Goal: Communication & Community: Ask a question

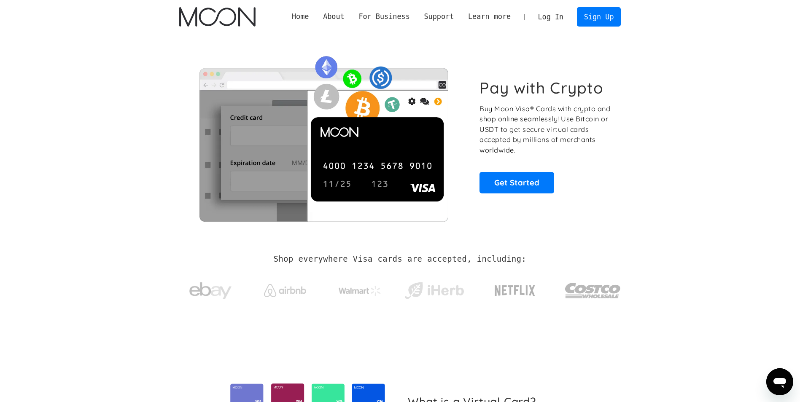
click at [543, 13] on link "Log In" at bounding box center [551, 17] width 40 height 19
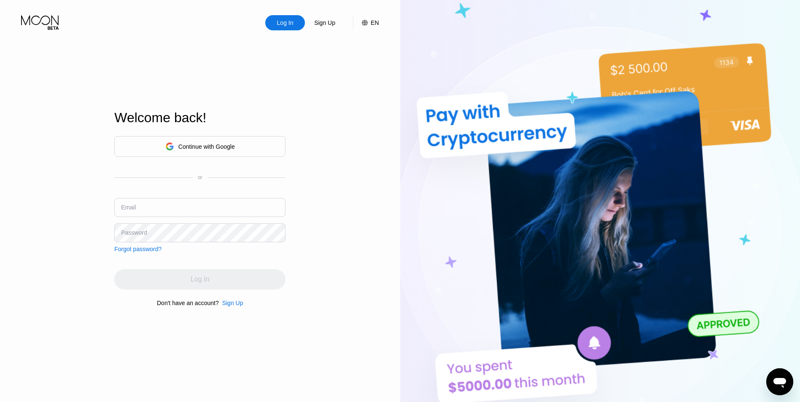
click at [183, 198] on input "text" at bounding box center [199, 207] width 171 height 19
click at [183, 207] on input "text" at bounding box center [199, 207] width 171 height 19
type input "[EMAIL_ADDRESS][DOMAIN_NAME]"
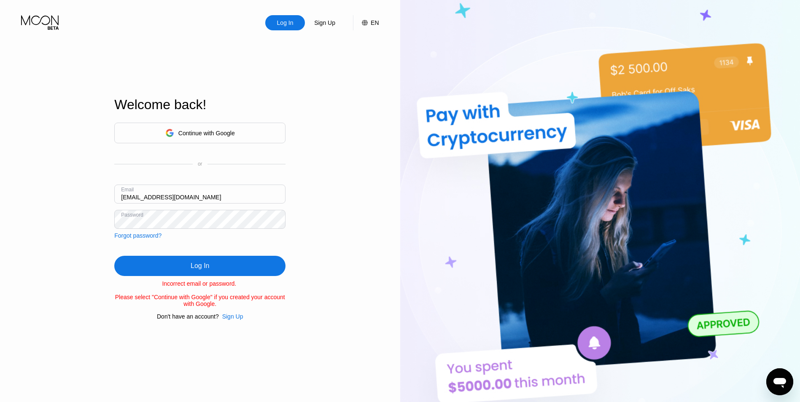
click at [8, 216] on div "Log In Sign Up EN Language English Save Welcome back! Continue with Google or E…" at bounding box center [200, 221] width 400 height 442
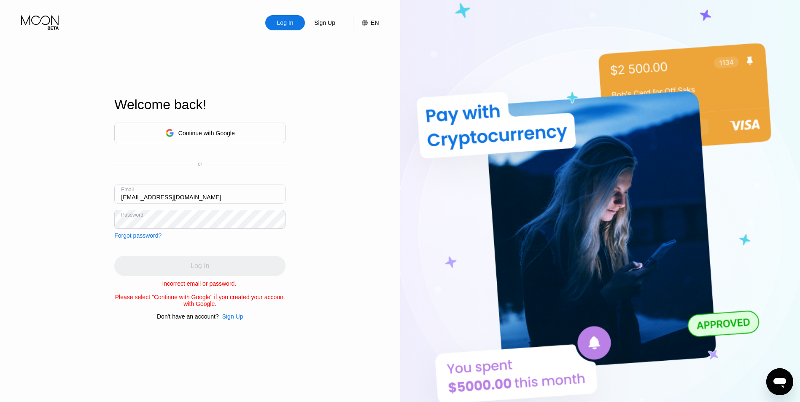
click at [256, 164] on div at bounding box center [246, 164] width 78 height 0
click at [185, 258] on div "Log In" at bounding box center [199, 266] width 171 height 20
click at [0, 169] on html "Log In Sign Up EN Language English Save Welcome back! Continue with Google or E…" at bounding box center [400, 201] width 800 height 402
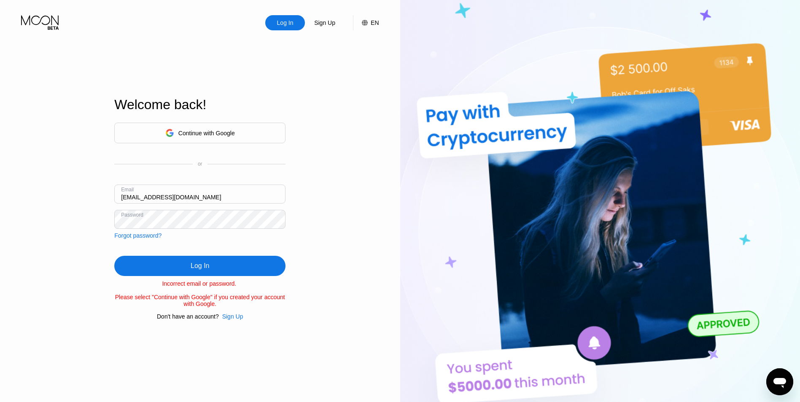
click at [234, 269] on div "Log In" at bounding box center [199, 266] width 171 height 20
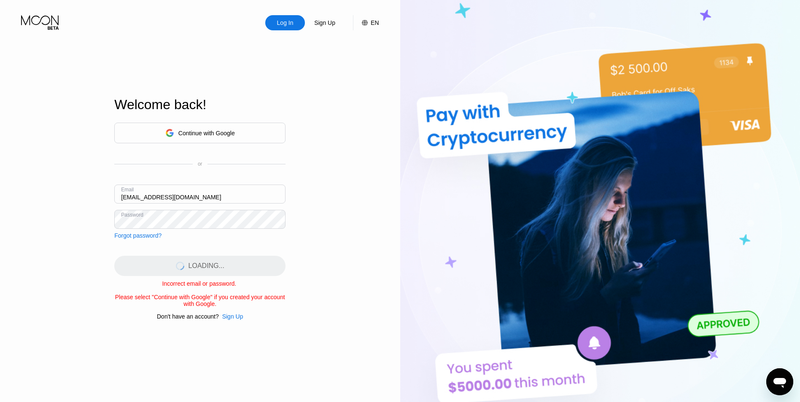
click at [345, 282] on div "Log In Sign Up EN Language English Save Welcome back! Continue with Google or E…" at bounding box center [200, 221] width 400 height 442
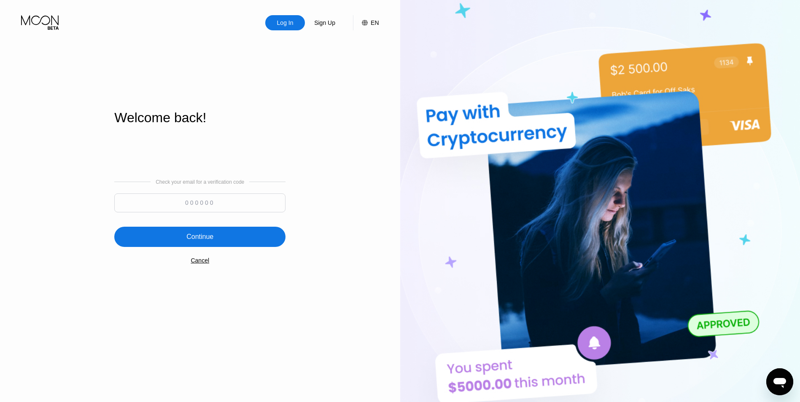
click at [174, 203] on input at bounding box center [199, 203] width 171 height 19
type input "435113"
click at [201, 233] on div "Continue" at bounding box center [199, 237] width 27 height 8
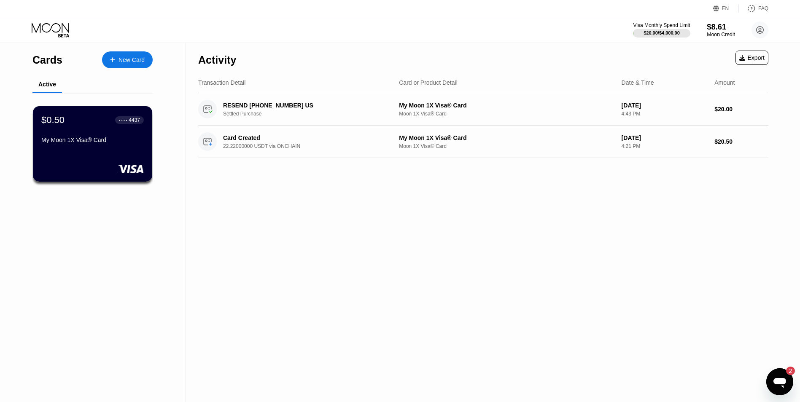
click at [714, 35] on div "Moon Credit" at bounding box center [721, 35] width 28 height 6
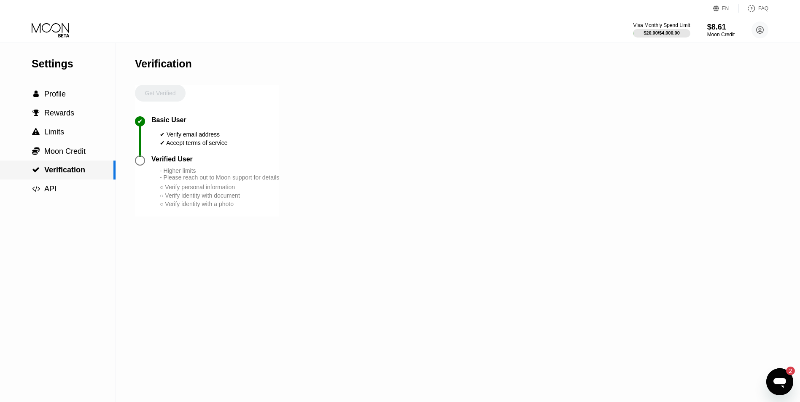
click at [73, 163] on div " Verification" at bounding box center [58, 170] width 116 height 19
click at [74, 144] on div " Moon Credit" at bounding box center [58, 151] width 116 height 19
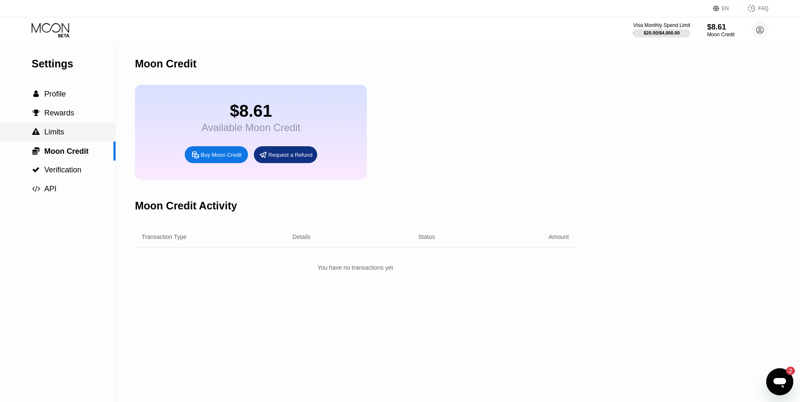
click at [75, 137] on div " Limits" at bounding box center [58, 132] width 116 height 9
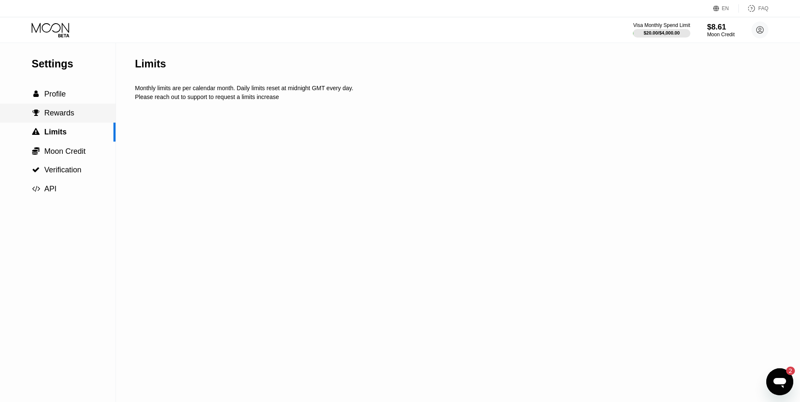
click at [82, 99] on div " Profile" at bounding box center [58, 94] width 116 height 9
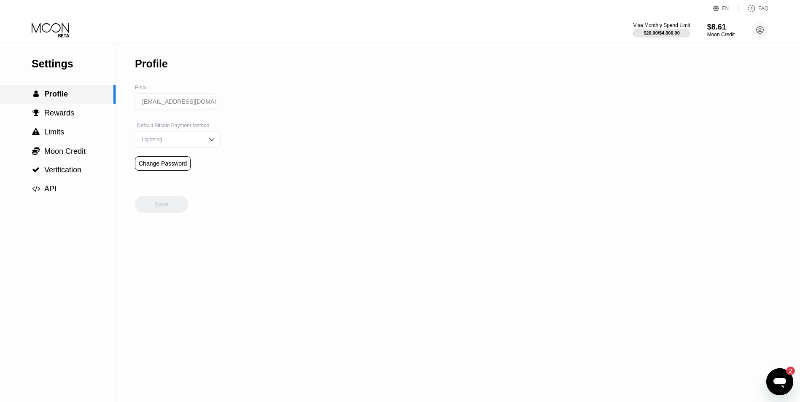
click at [82, 92] on div " Profile" at bounding box center [56, 94] width 113 height 9
click at [772, 386] on div "Open messaging window, 2 unread messages" at bounding box center [779, 381] width 25 height 25
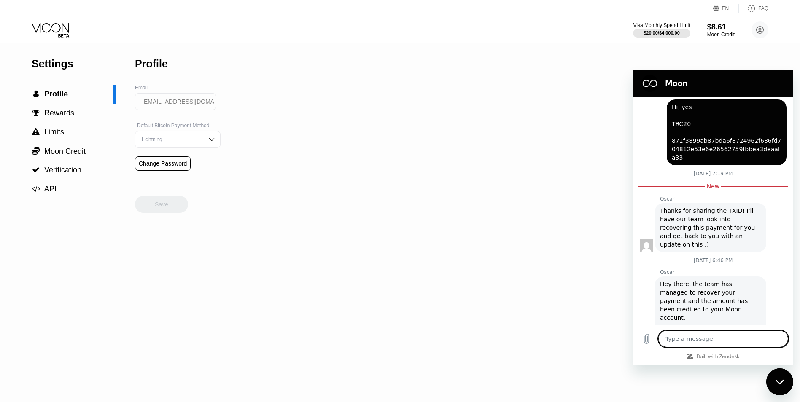
scroll to position [418, 0]
type textarea "J"
type textarea "x"
type textarea "G"
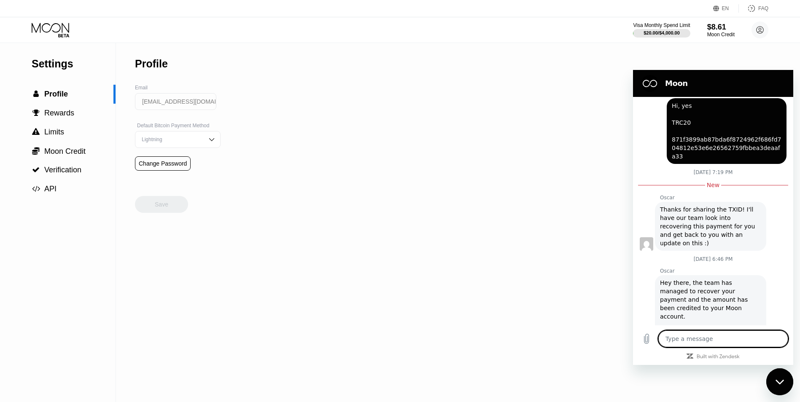
type textarea "x"
type textarea "H"
type textarea "x"
type textarea "Hi"
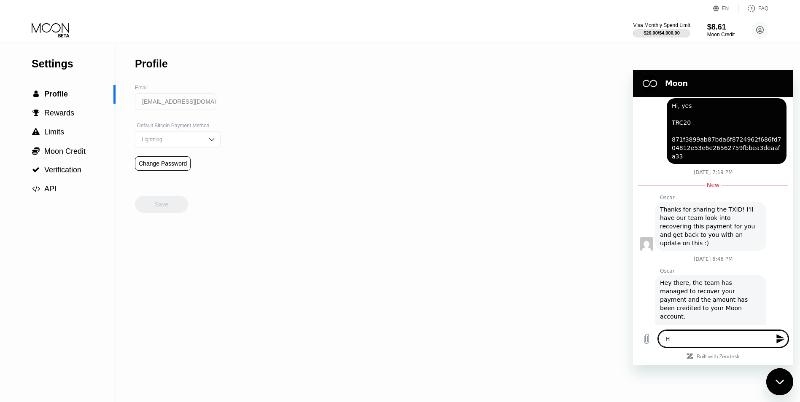
type textarea "x"
type textarea "Hi,"
type textarea "x"
type textarea "Hi,"
type textarea "x"
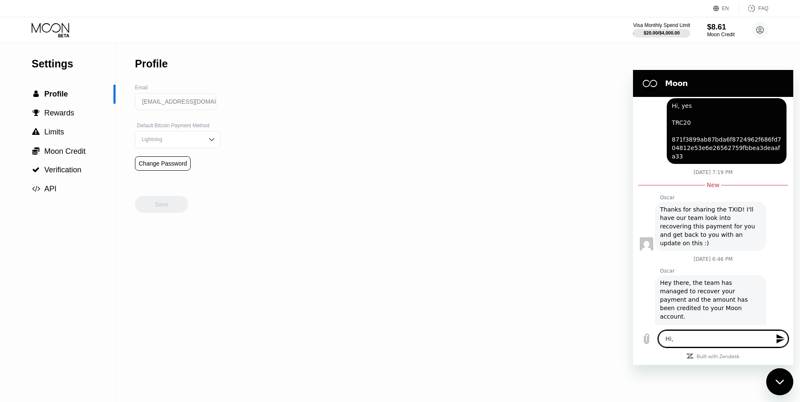
type textarea "Hi, n"
type textarea "x"
type textarea "Hi, no"
type textarea "x"
type textarea "Hi, no"
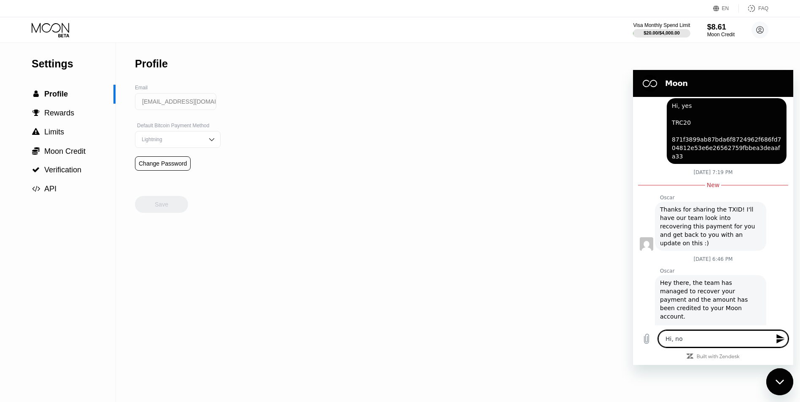
type textarea "x"
type textarea "Hi, no i"
type textarea "x"
type textarea "Hi, no i"
type textarea "x"
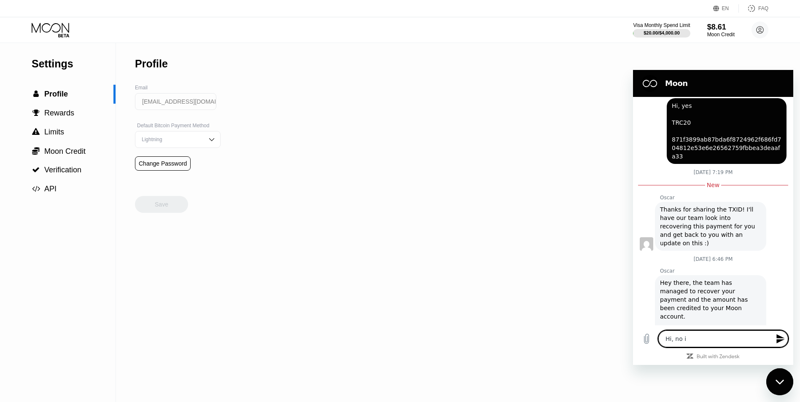
type textarea "Hi, no i"
type textarea "x"
type textarea "Hi, no"
type textarea "x"
type textarea "Hi, no"
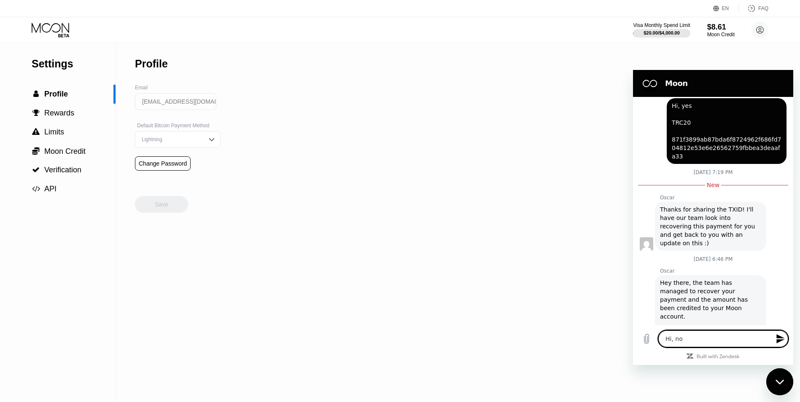
type textarea "x"
type textarea "Hi, no,"
type textarea "x"
type textarea "Hi, no,"
type textarea "x"
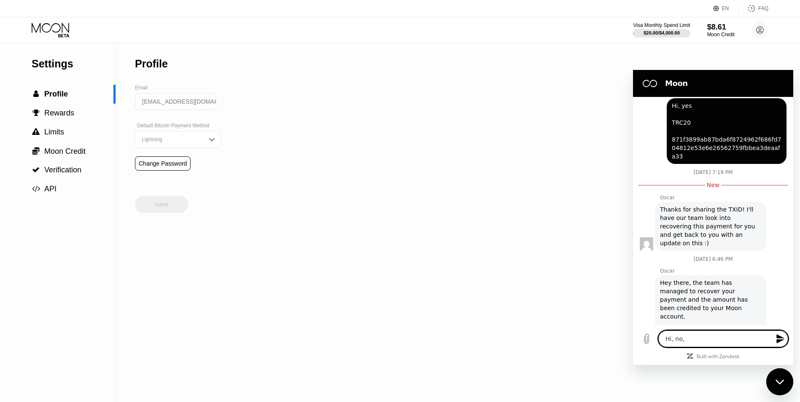
type textarea "Hi, no, i"
type textarea "x"
type textarea "Hi, no, i"
type textarea "x"
type textarea "Hi, no, i"
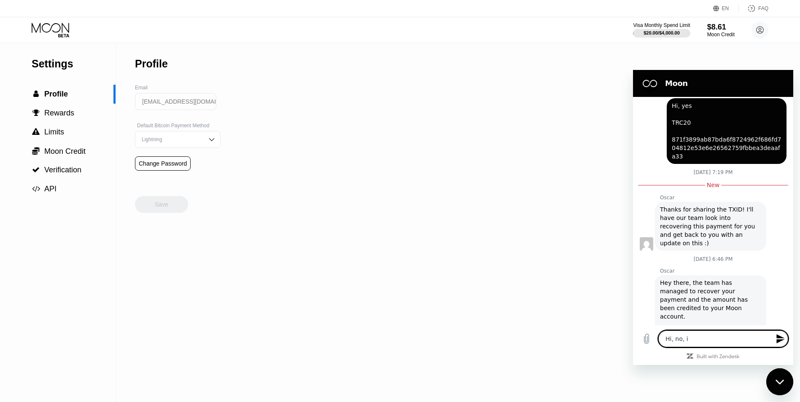
type textarea "x"
type textarea "Hi, no,"
type textarea "x"
type textarea "Hi, no,"
type textarea "x"
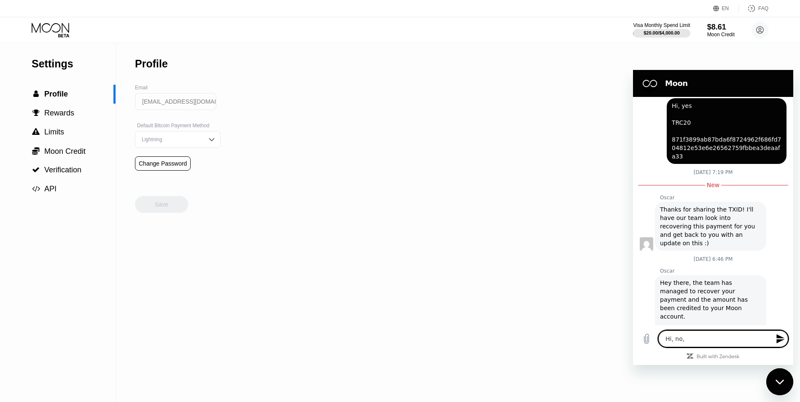
type textarea "Hi, no"
type textarea "x"
type textarea "Hi, no"
type textarea "x"
type textarea "Hi, no i"
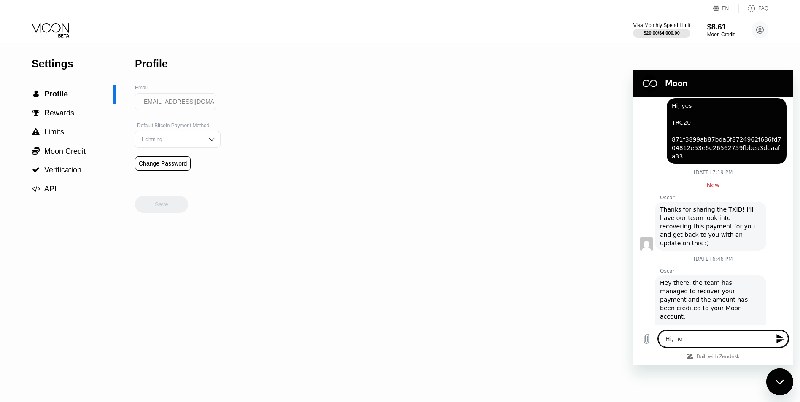
type textarea "x"
type textarea "Hi, no i"
type textarea "x"
type textarea "Hi, no i a"
type textarea "x"
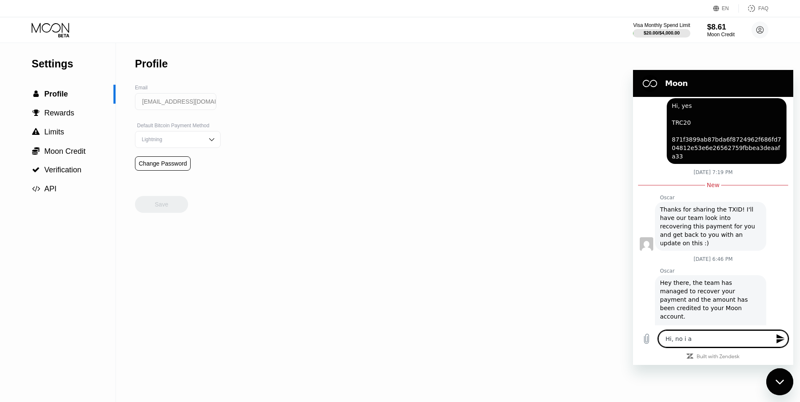
type textarea "Hi, no i ah"
type textarea "x"
type textarea "Hi, no i a"
type textarea "x"
type textarea "Hi, no i"
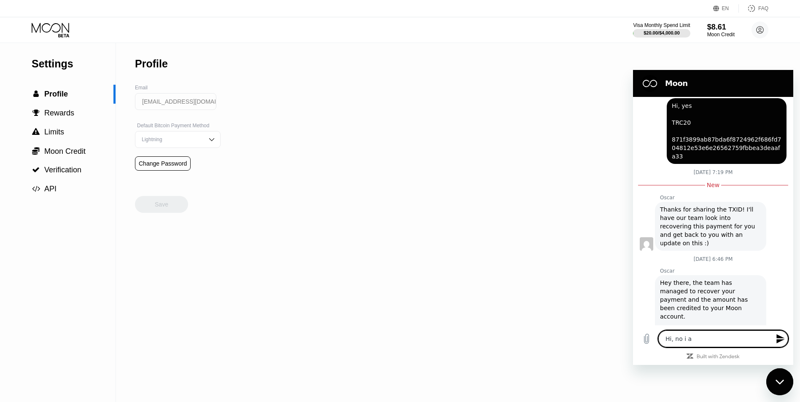
type textarea "x"
type textarea "Hi, no i h"
type textarea "x"
type textarea "Hi, no i ha"
type textarea "x"
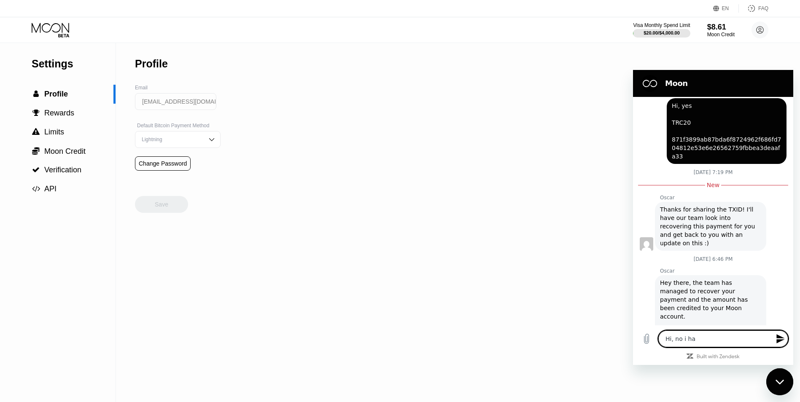
type textarea "Hi, no i hav"
type textarea "x"
type textarea "Hi, no i have"
type textarea "x"
type textarea "Hi, no i haven"
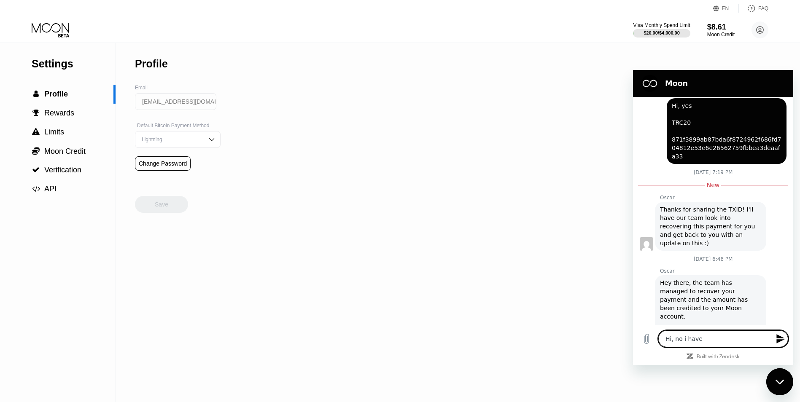
type textarea "x"
type textarea "Hi, no i haven'"
type textarea "x"
type textarea "Hi, no i haven't"
type textarea "x"
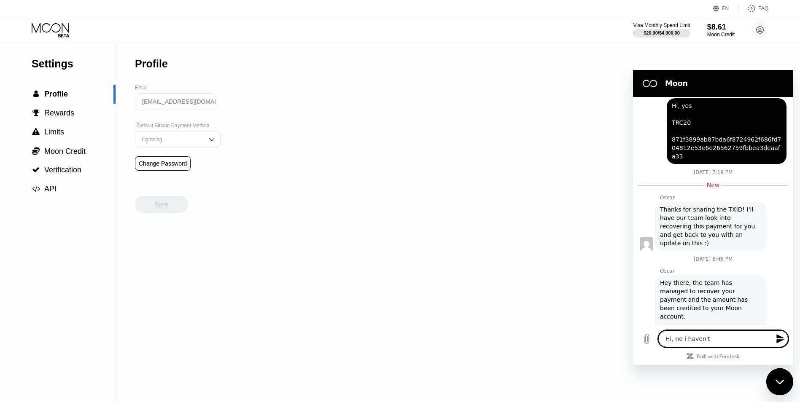
type textarea "Hi, no i haven't"
type textarea "x"
type textarea "Hi, no i haven't g"
type textarea "x"
type textarea "Hi, no i haven't go"
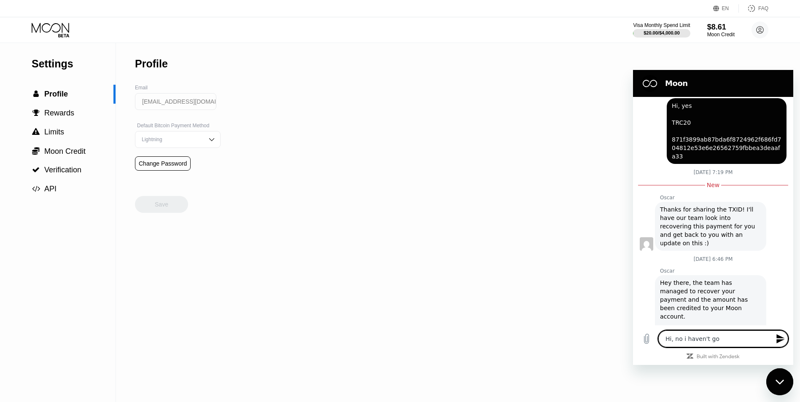
type textarea "Hi, no i haven't got"
type textarea "x"
type textarea "Hi, no i haven't got f"
type textarea "x"
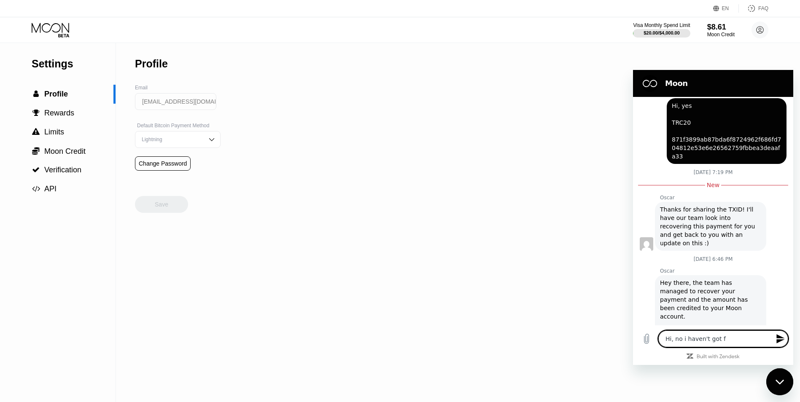
type textarea "Hi, no i haven't got fu"
type textarea "x"
type textarea "Hi, no i haven't got ful"
type textarea "x"
type textarea "Hi, no i haven't got full"
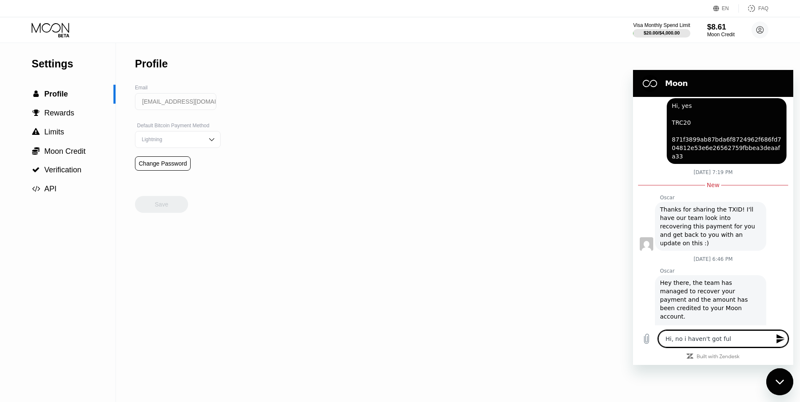
type textarea "x"
type textarea "Hi, no i haven't got full"
type textarea "x"
type textarea "Hi, no i haven't got full 3"
type textarea "x"
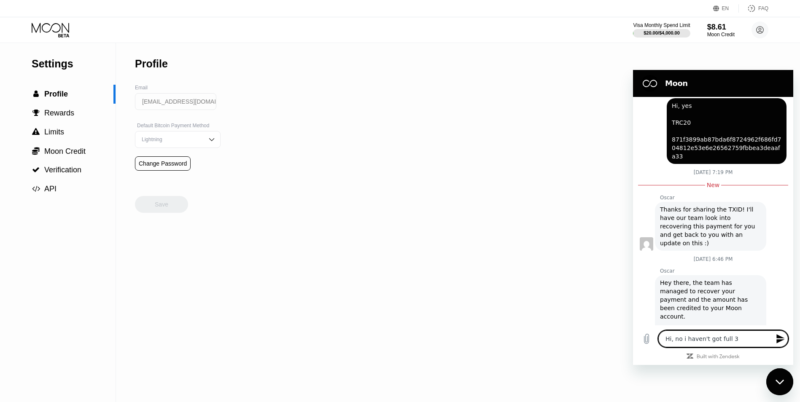
type textarea "Hi, no i haven't got full 35"
type textarea "x"
type textarea "Hi, no i haven't got full 35$"
type textarea "x"
type textarea "Hi, no i haven't got full 35$"
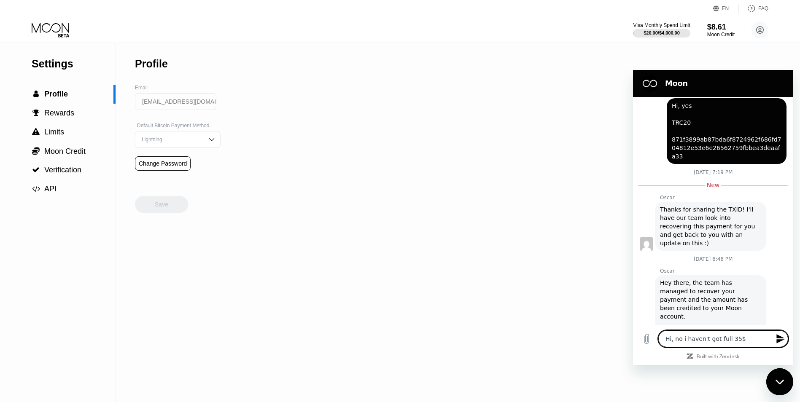
type textarea "x"
type textarea "Hi, no i haven't got full 35$ d"
type textarea "x"
type textarea "Hi, no i haven't got full 35$ de"
type textarea "x"
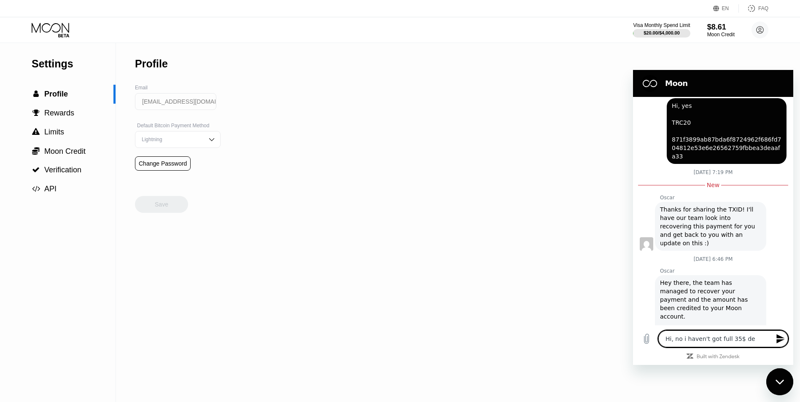
type textarea "Hi, no i haven't got full 35$ dep"
type textarea "x"
type textarea "Hi, no i haven't got full 35$ depo"
type textarea "x"
type textarea "Hi, no i haven't got full 35$ depos"
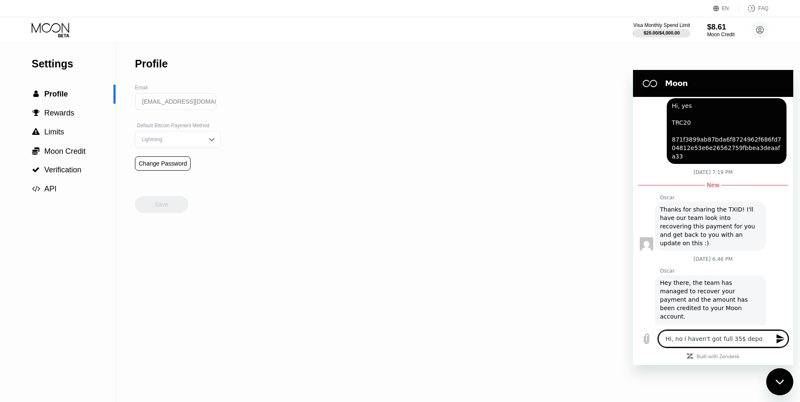
type textarea "x"
type textarea "Hi, no i haven't got full 35$ deposi"
type textarea "x"
type textarea "Hi, no i haven't got full 35$ deposit"
type textarea "x"
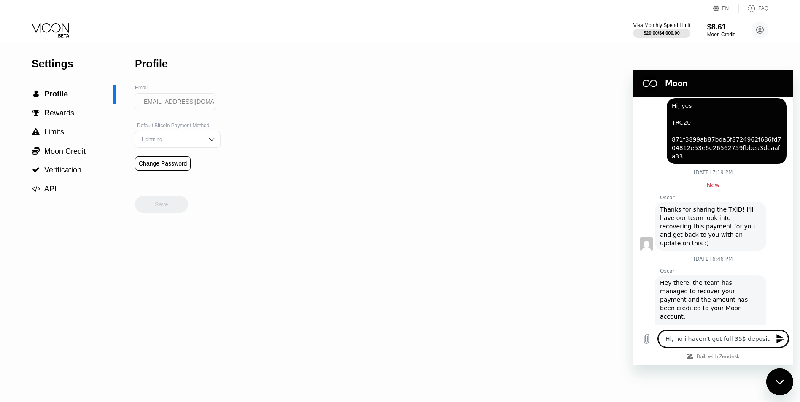
type textarea "Hi, no i haven't got full 35$ deposite"
type textarea "x"
type textarea "Hi, no i haven't got full 35$ deposited"
type textarea "x"
type textarea "Hi, no i haven't got full 35$ deposited"
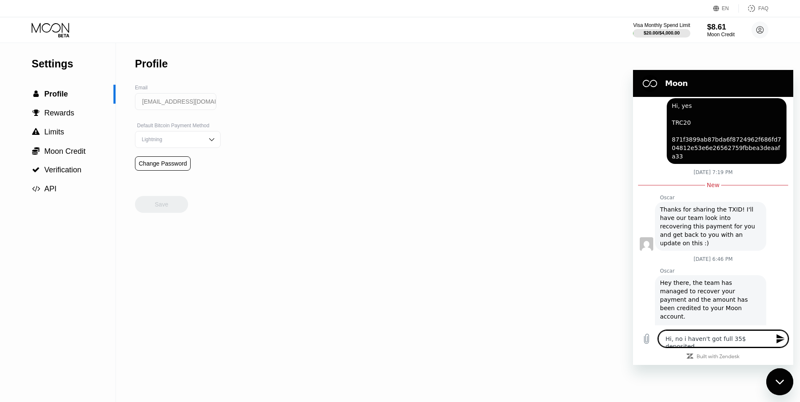
type textarea "x"
type textarea "Hi, no i haven't got full 35$ deposited t"
type textarea "x"
type textarea "Hi, no i haven't got full 35$ deposited to"
type textarea "x"
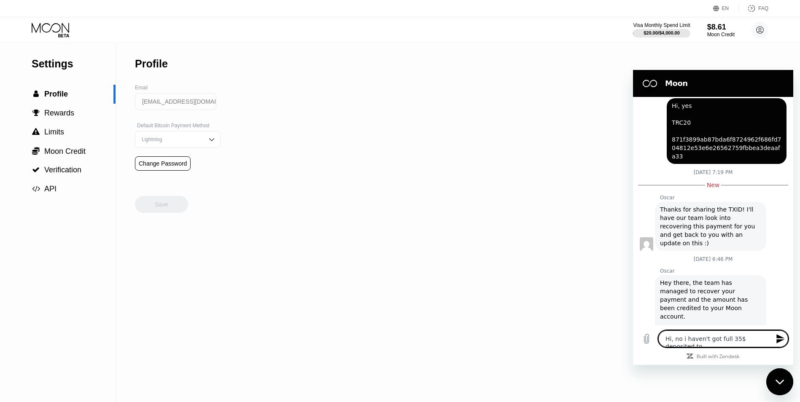
type textarea "Hi, no i haven't got full 35$ deposited to"
type textarea "x"
type textarea "Hi, no i haven't got full 35$ deposited to my"
type textarea "x"
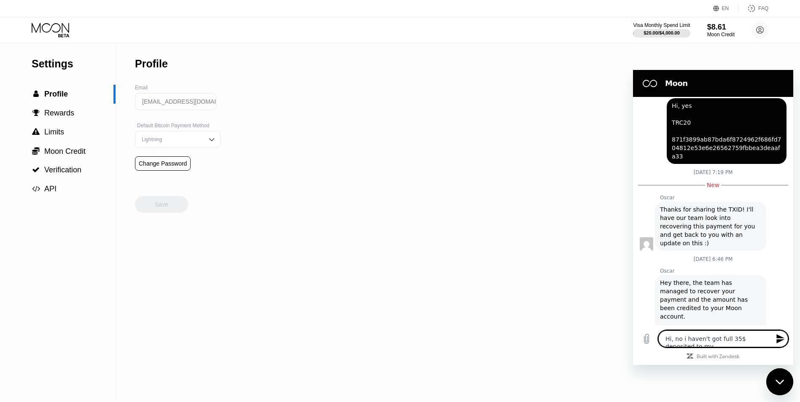
type textarea "Hi, no i haven't got full 35$ deposited to my"
type textarea "x"
type textarea "Hi, no i haven't got full 35$ deposited to my a"
type textarea "x"
type textarea "Hi, no i haven't got full 35$ deposited to my ac"
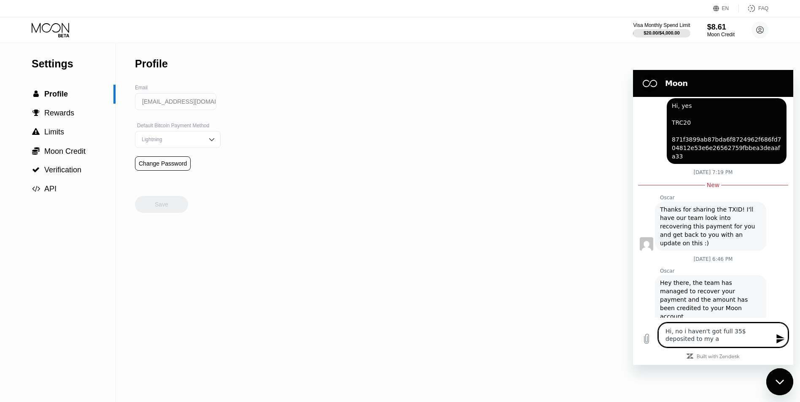
type textarea "x"
type textarea "Hi, no i haven't got full 35$ deposited to my acc"
type textarea "x"
type textarea "Hi, no i haven't got full 35$ deposited to my acco"
type textarea "x"
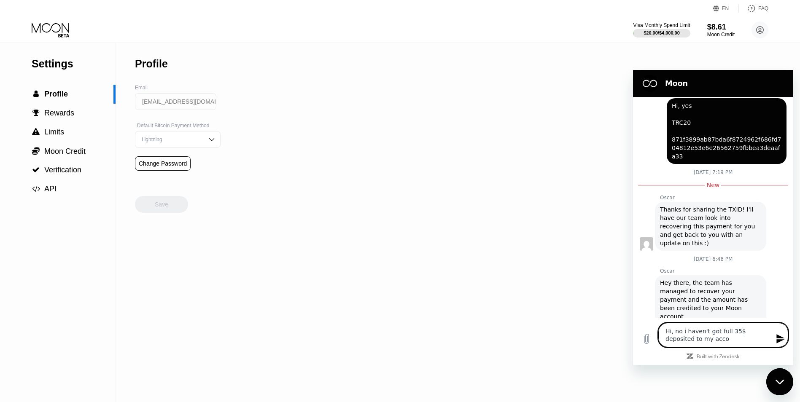
type textarea "Hi, no i haven't got full 35$ deposited to my accou"
type textarea "x"
type textarea "Hi, no i haven't got full 35$ deposited to my accoun"
type textarea "x"
type textarea "Hi, no i haven't got full 35$ deposited to my account"
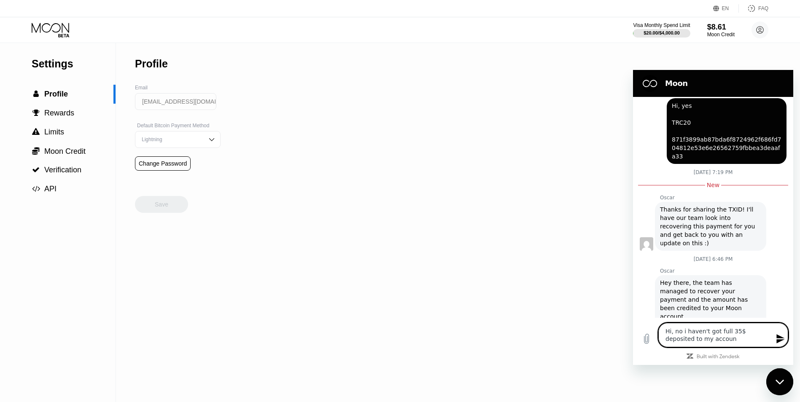
type textarea "x"
type textarea "Hi, no i haven't got full 35$ deposited to my account!"
type textarea "x"
type textarea "Hi, no i haven't got full 35$ deposited to my account!"
drag, startPoint x: 778, startPoint y: 340, endPoint x: 792, endPoint y: 345, distance: 15.1
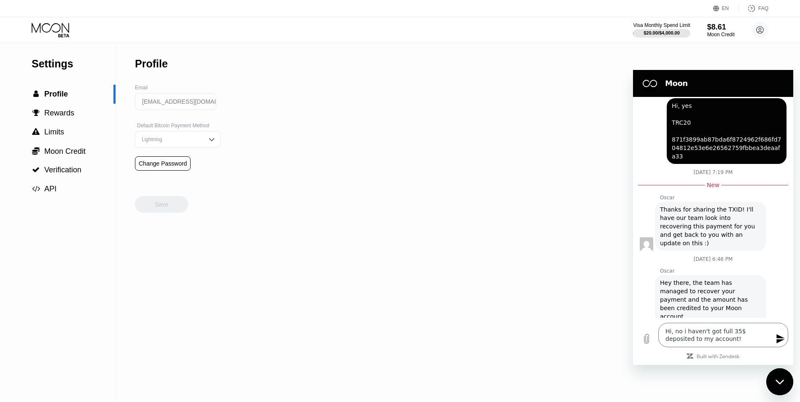
click at [785, 343] on icon "Send message" at bounding box center [781, 339] width 10 height 10
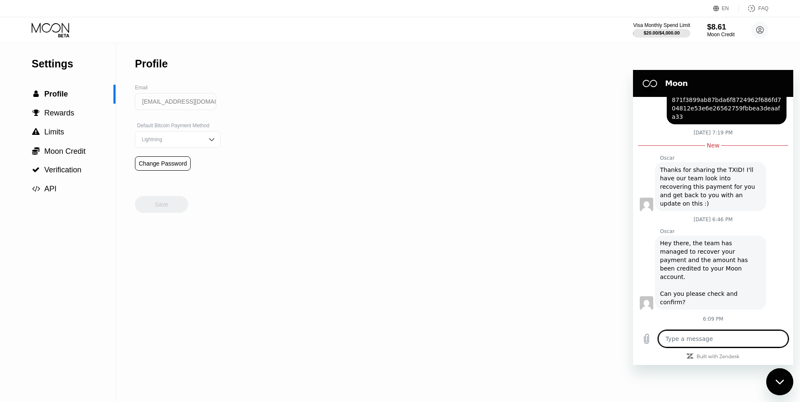
type textarea "x"
click at [682, 101] on span "Hi, yes TRC20 871f3899ab87bda6f8724962f686fd704812e53e6e26562759fbbea3deaafa33" at bounding box center [727, 90] width 110 height 59
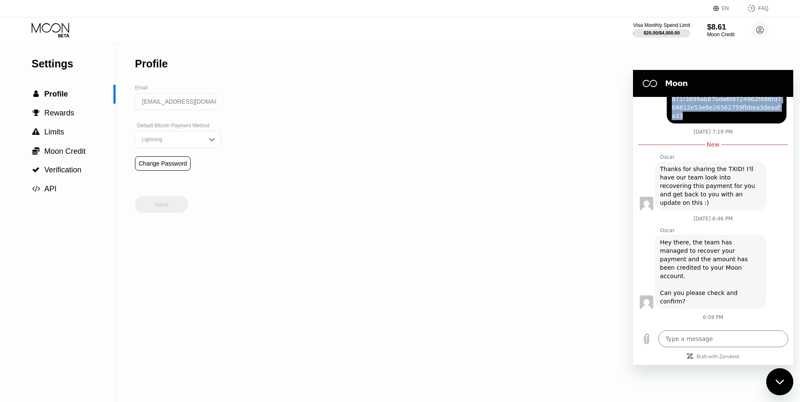
click at [682, 101] on span "Hi, yes TRC20 871f3899ab87bda6f8724962f686fd704812e53e6e26562759fbbea3deaafa33" at bounding box center [727, 90] width 110 height 59
copy span "871f3899ab87bda6f8724962f686fd704812e53e6e26562759fbbea3deaafa33"
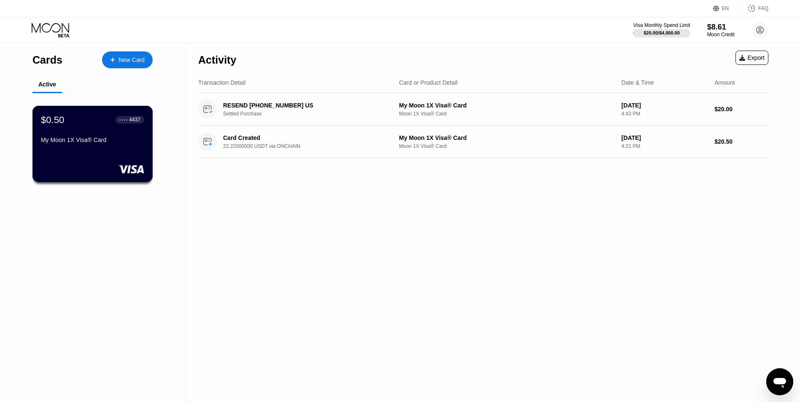
click at [120, 124] on div "● ● ● ● 4437" at bounding box center [130, 120] width 29 height 8
click at [775, 355] on div "Activity Export Transaction Detail Card or Product Detail Date & Time Amount RE…" at bounding box center [483, 222] width 595 height 359
click at [774, 369] on div "Activity Export Transaction Detail Card or Product Detail Date & Time Amount RE…" at bounding box center [483, 222] width 595 height 359
click at [765, 377] on div "Activity Export Transaction Detail Card or Product Detail Date & Time Amount RE…" at bounding box center [483, 222] width 595 height 359
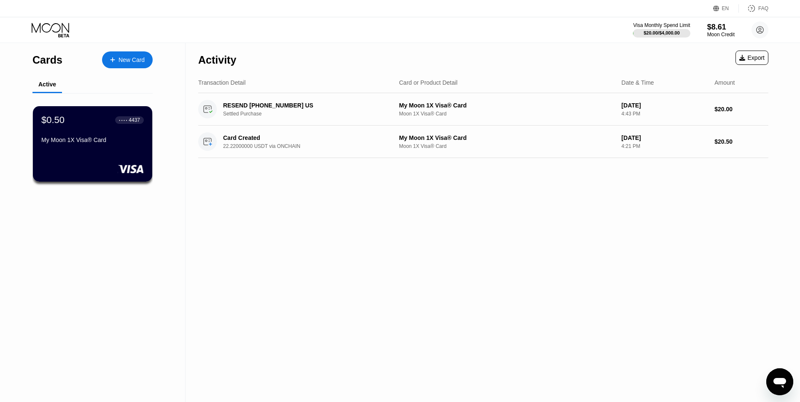
click at [766, 375] on html at bounding box center [779, 382] width 27 height 27
drag, startPoint x: 25, startPoint y: 14, endPoint x: 796, endPoint y: 386, distance: 856.0
click at [799, 386] on div "Cards New Card Active $0.50 ● ● ● ● 4437 My Moon 1X Visa® Card Activity Export …" at bounding box center [400, 222] width 800 height 359
click at [784, 382] on icon "Open messaging window" at bounding box center [779, 383] width 13 height 10
type textarea "x"
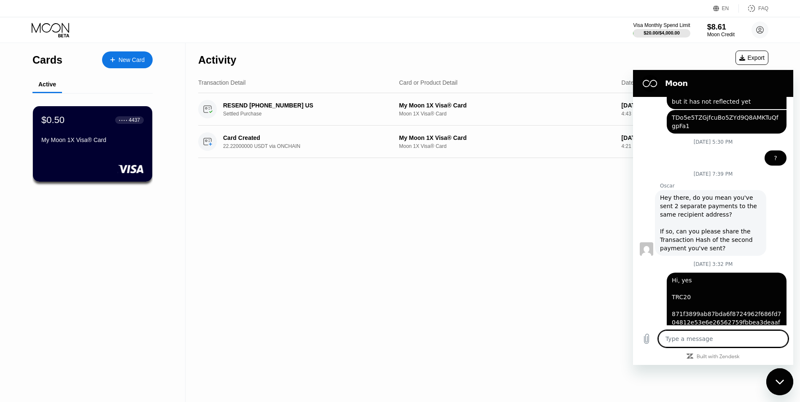
scroll to position [445, 0]
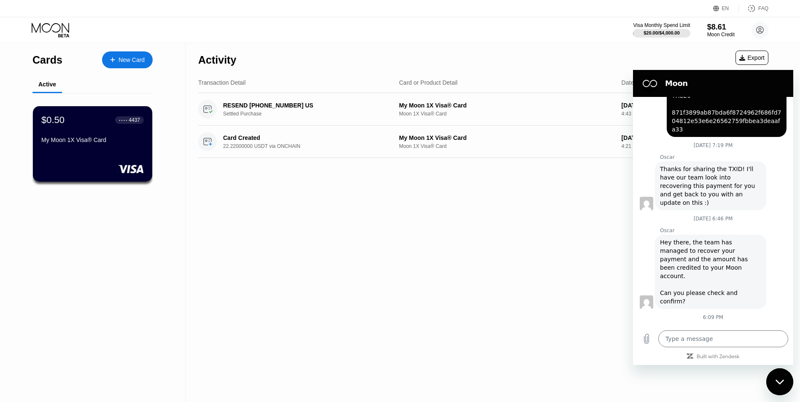
click at [617, 248] on div "Activity Export Transaction Detail Card or Product Detail Date & Time Amount RE…" at bounding box center [483, 222] width 595 height 359
click at [527, 297] on div "Activity Export Transaction Detail Card or Product Detail Date & Time Amount RE…" at bounding box center [483, 222] width 595 height 359
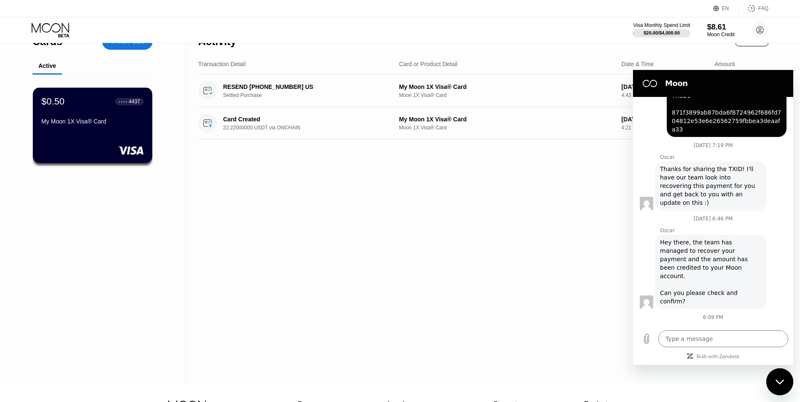
scroll to position [0, 0]
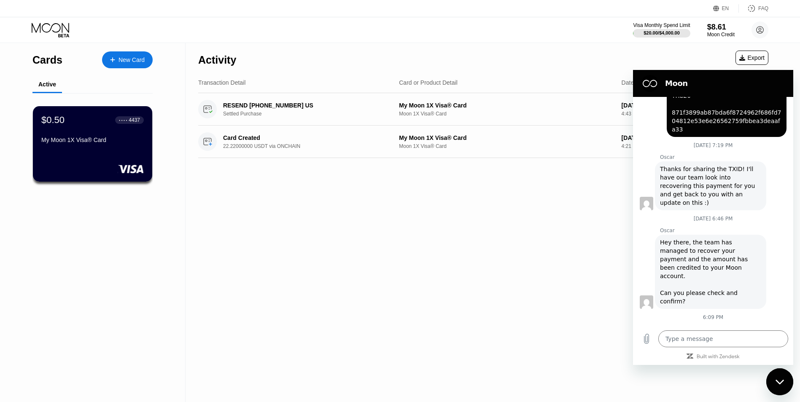
click at [390, 366] on div "Activity Export Transaction Detail Card or Product Detail Date & Time Amount RE…" at bounding box center [483, 222] width 595 height 359
